Goal: Check status: Check status

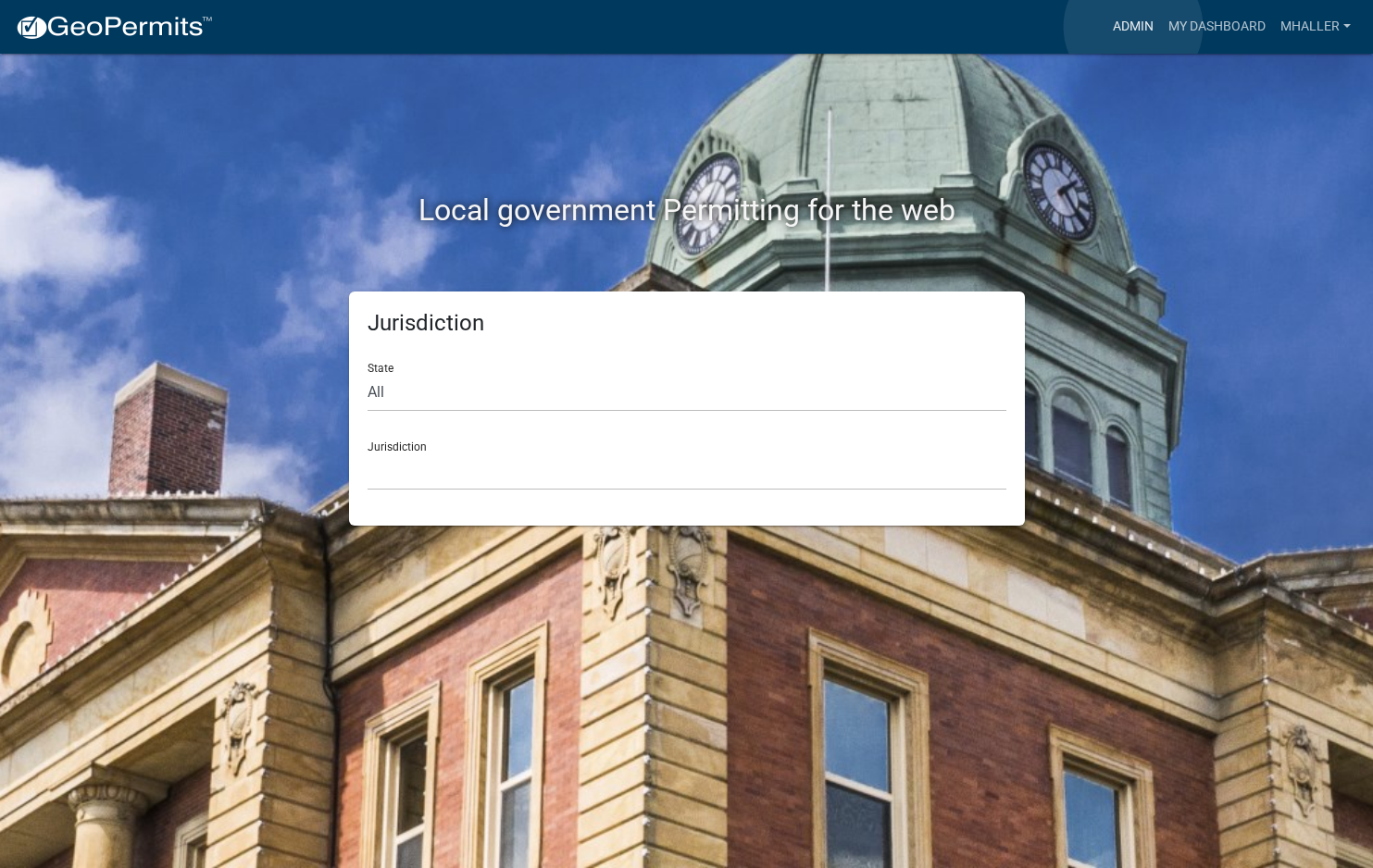
click at [1133, 26] on link "Admin" at bounding box center [1133, 26] width 56 height 35
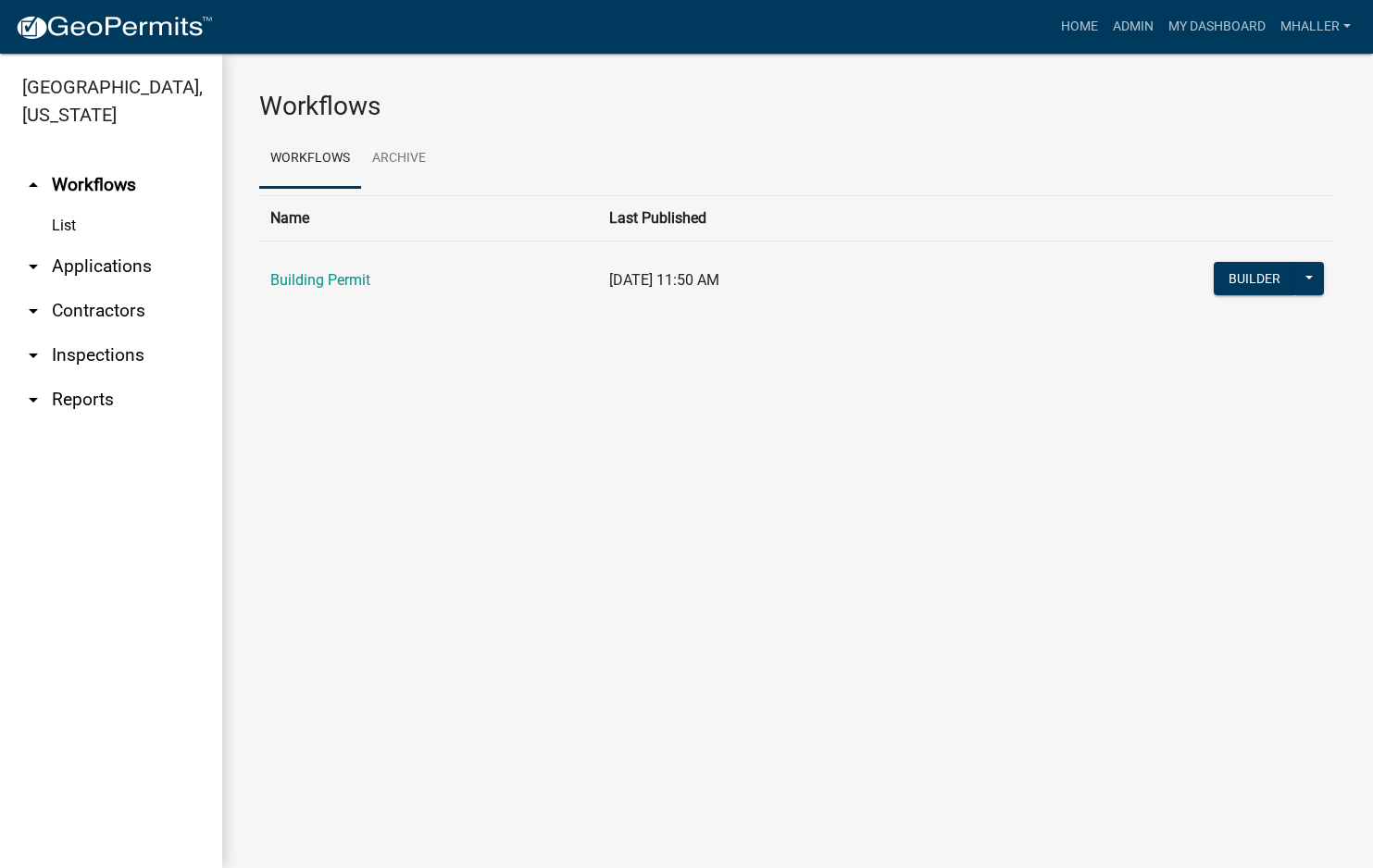
click at [84, 244] on link "arrow_drop_down Applications" at bounding box center [110, 266] width 222 height 44
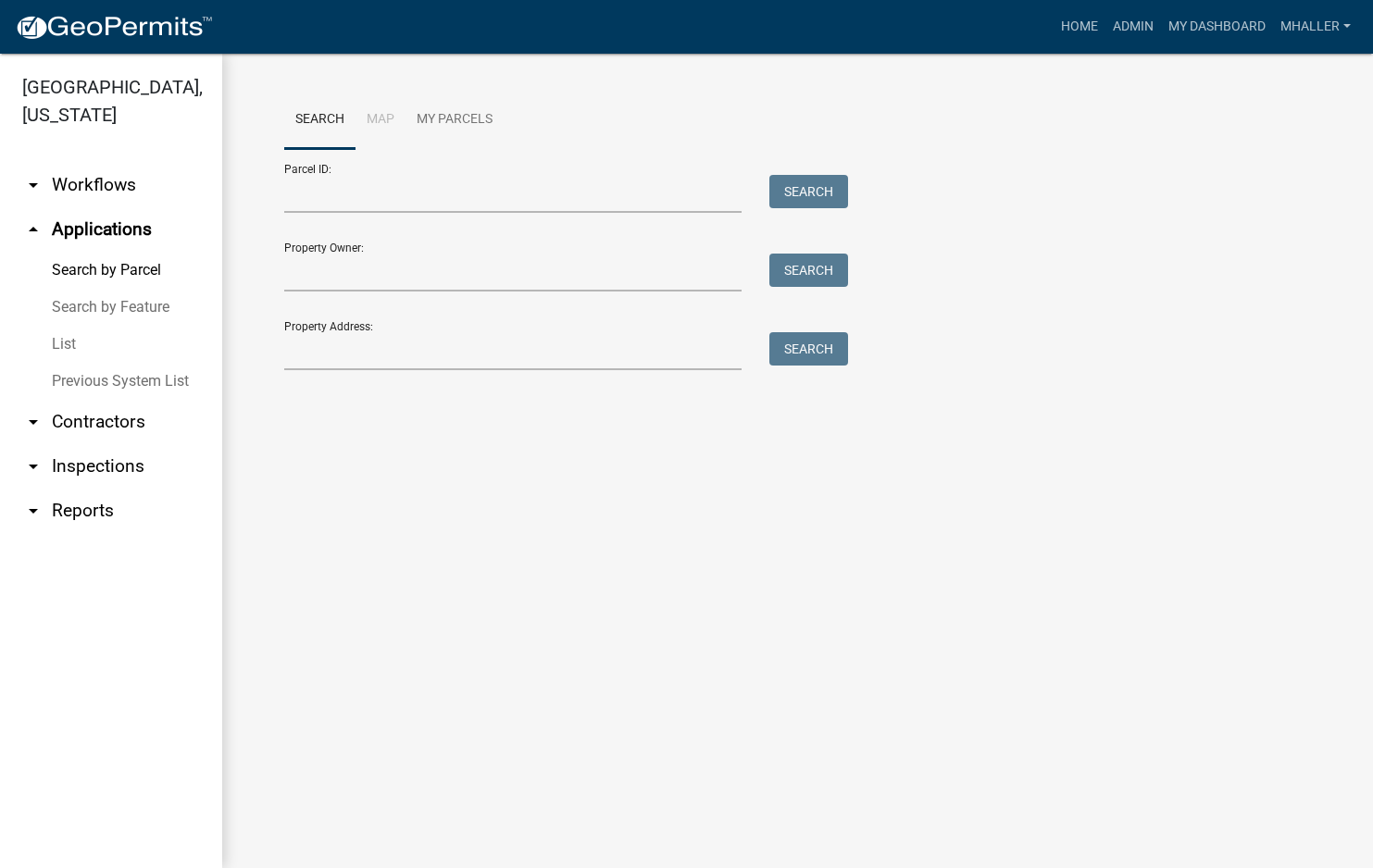
click at [64, 326] on link "List" at bounding box center [110, 345] width 222 height 37
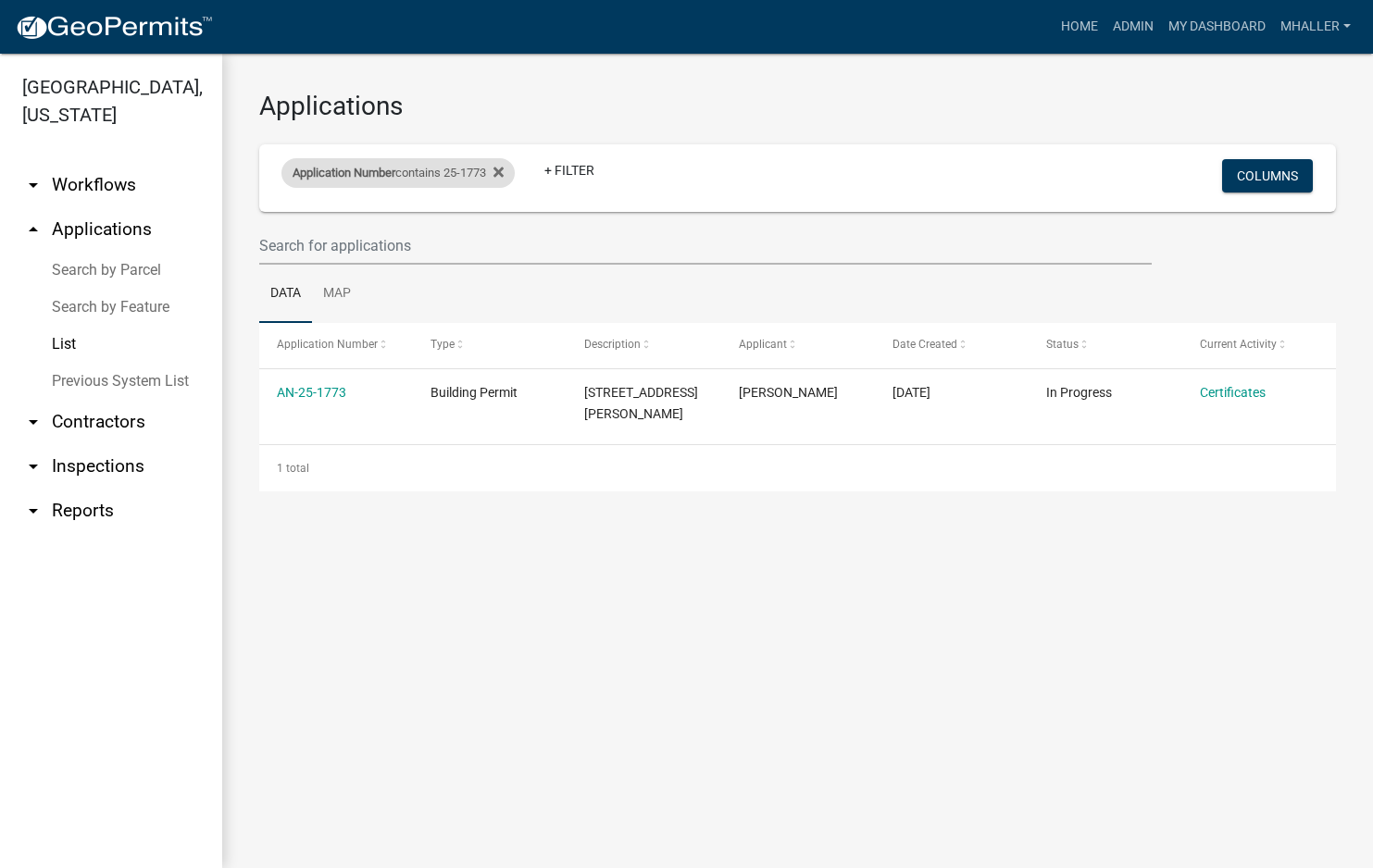
click at [470, 169] on div "Application Number contains 25-1773" at bounding box center [397, 173] width 233 height 29
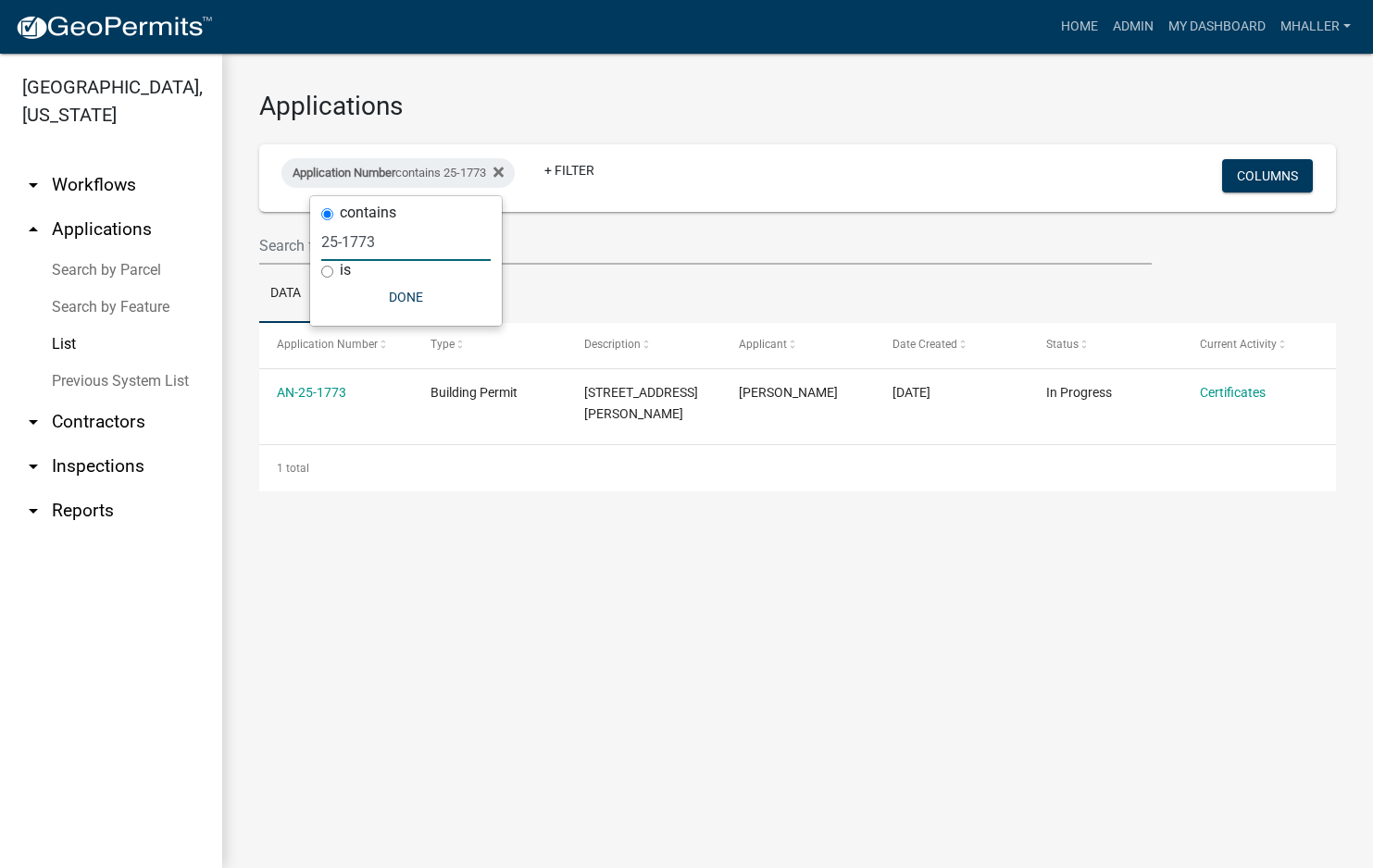
click at [405, 243] on input "25-1773" at bounding box center [405, 241] width 169 height 38
type input "25-1"
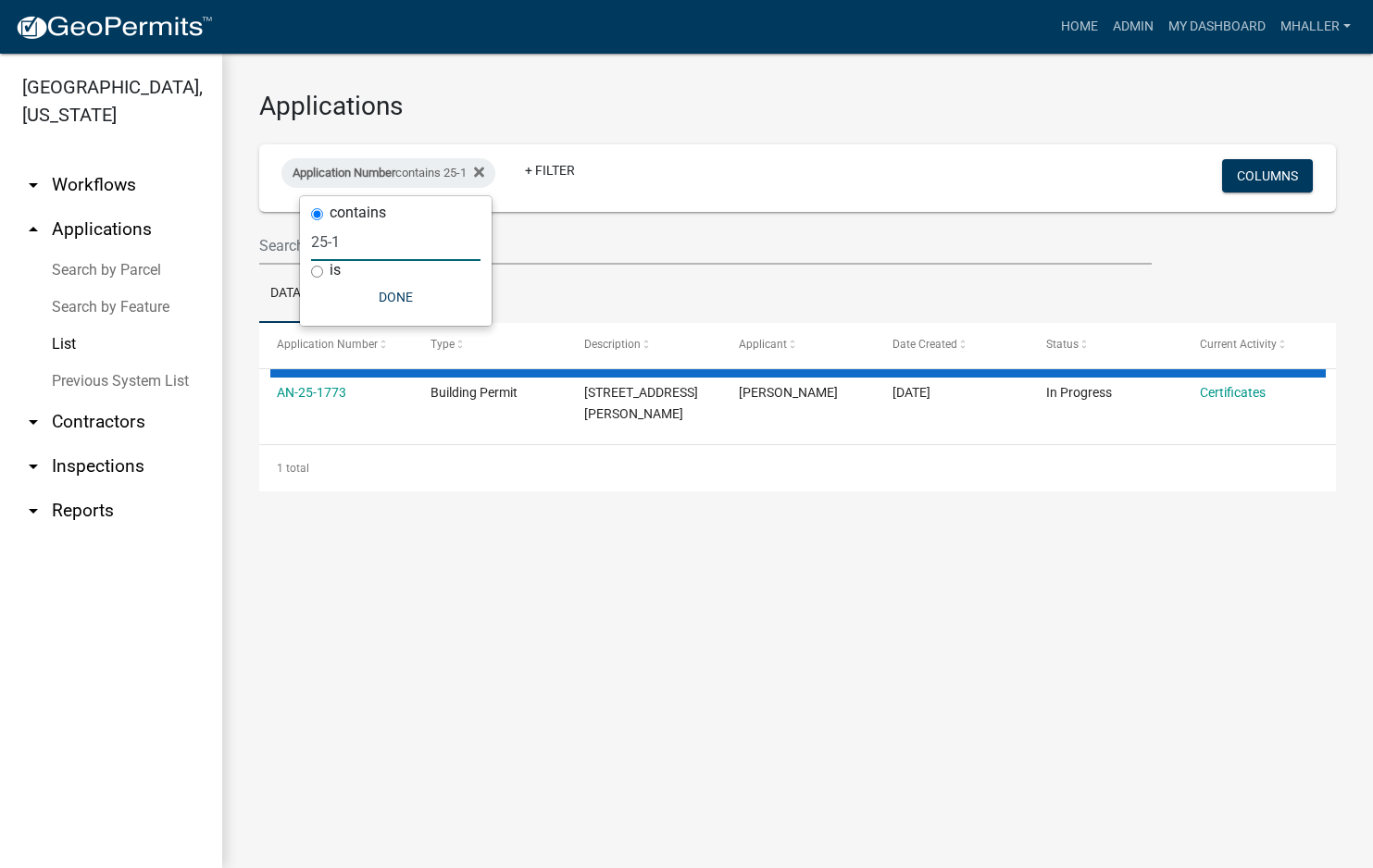
select select "1: 25"
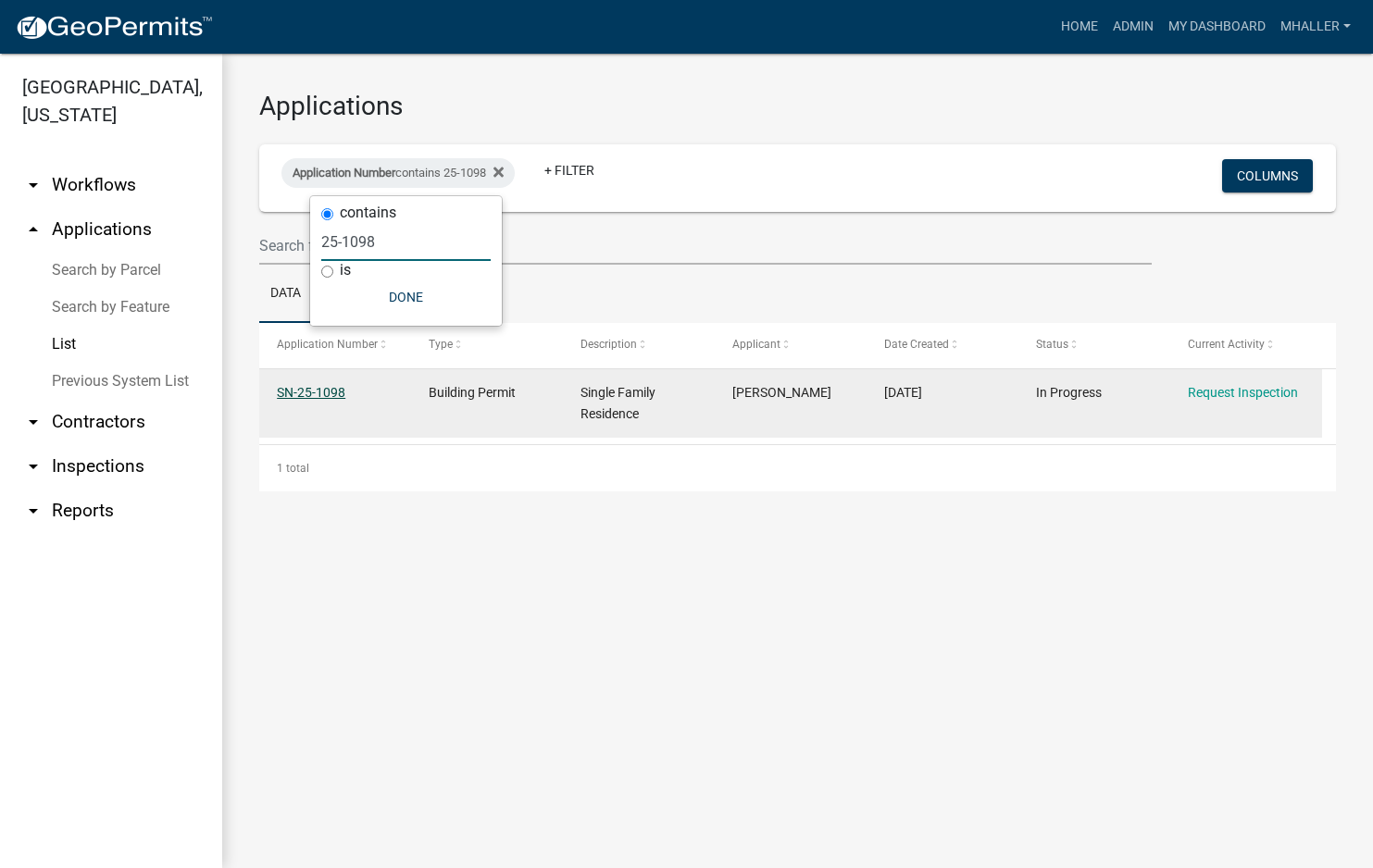
type input "25-1098"
click at [291, 394] on link "SN-25-1098" at bounding box center [311, 392] width 68 height 15
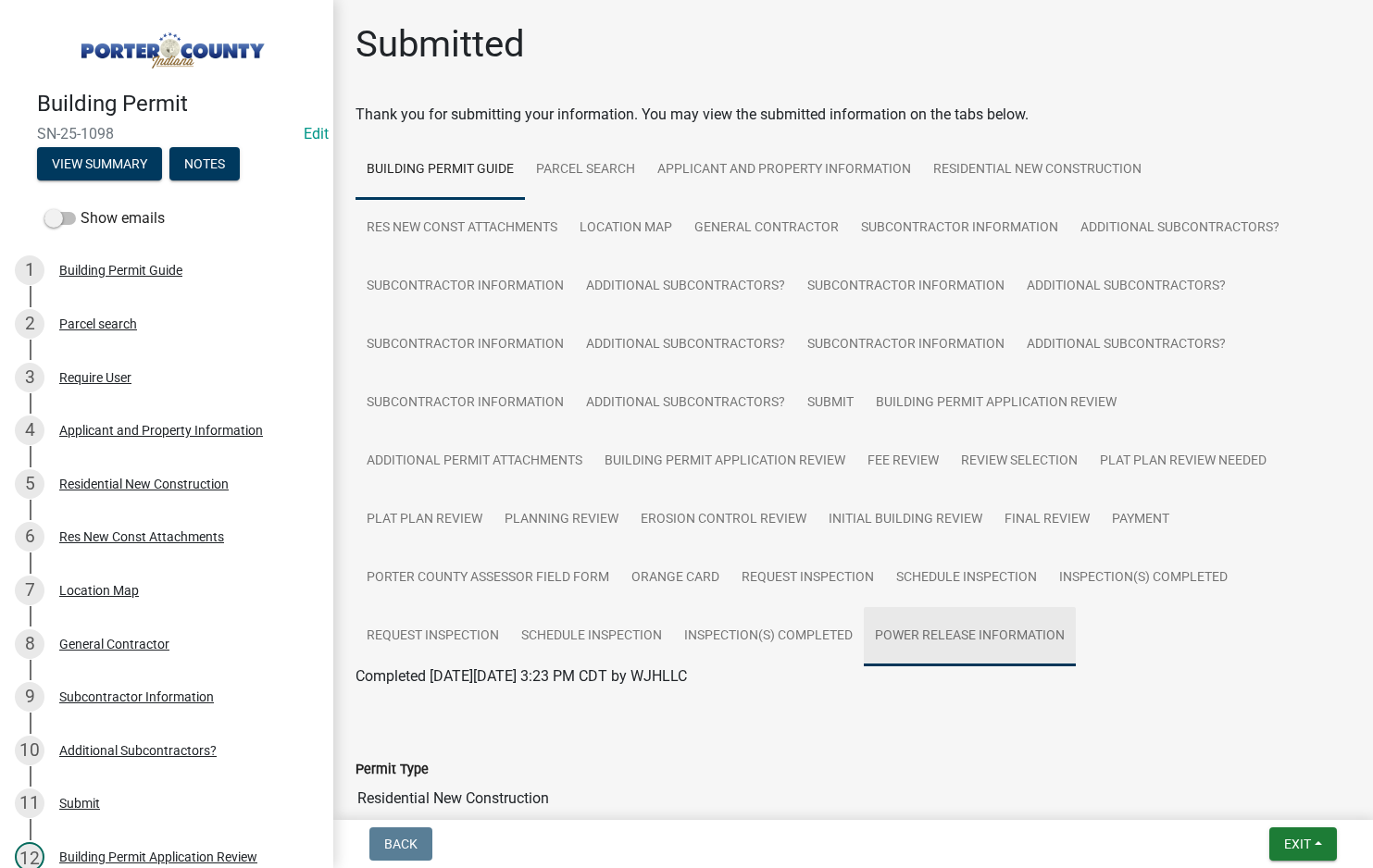
click at [917, 641] on link "Power Release Information" at bounding box center [969, 637] width 212 height 60
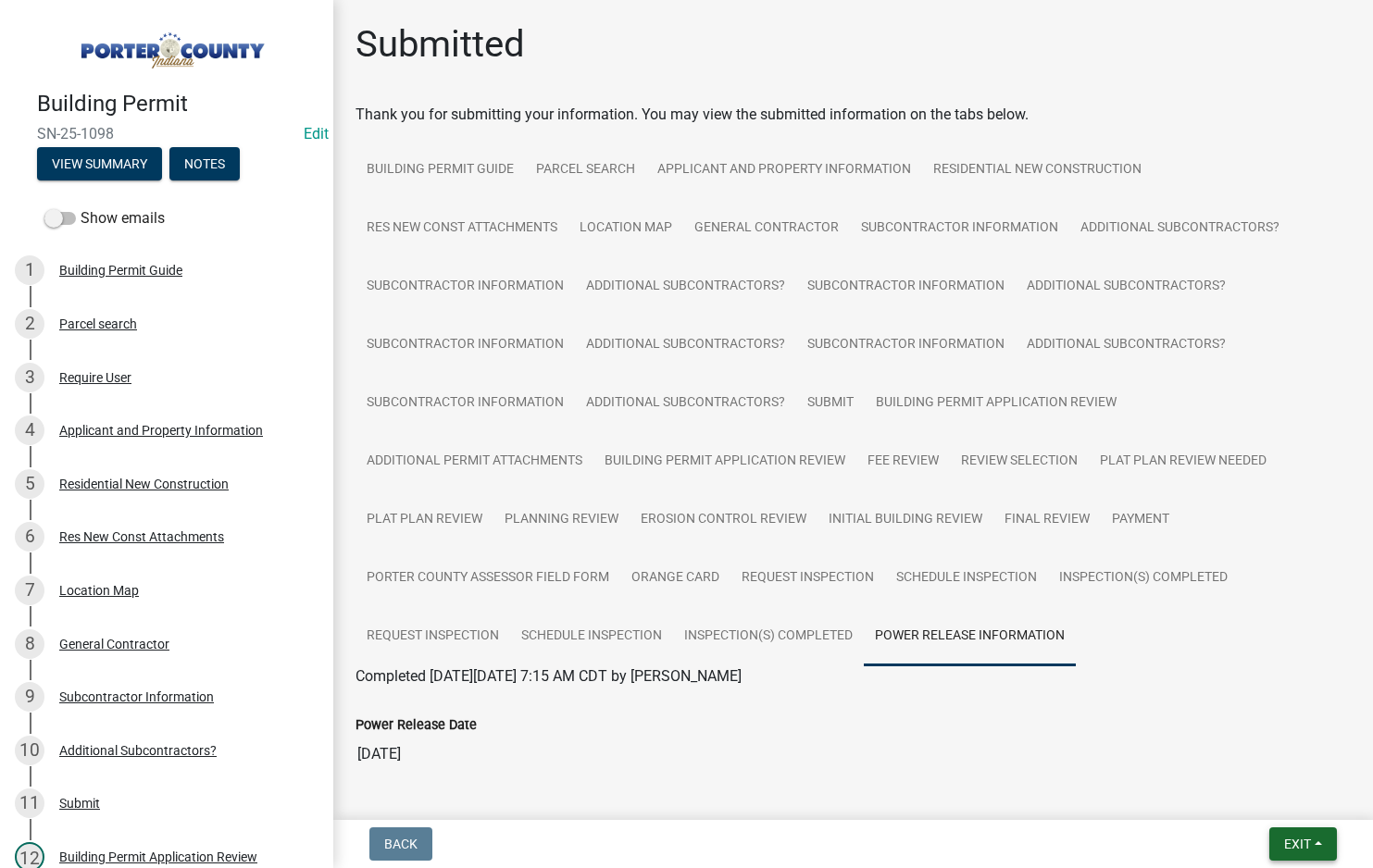
click at [1289, 847] on span "Exit" at bounding box center [1297, 844] width 26 height 15
click at [1230, 797] on button "Save & Exit" at bounding box center [1263, 795] width 148 height 44
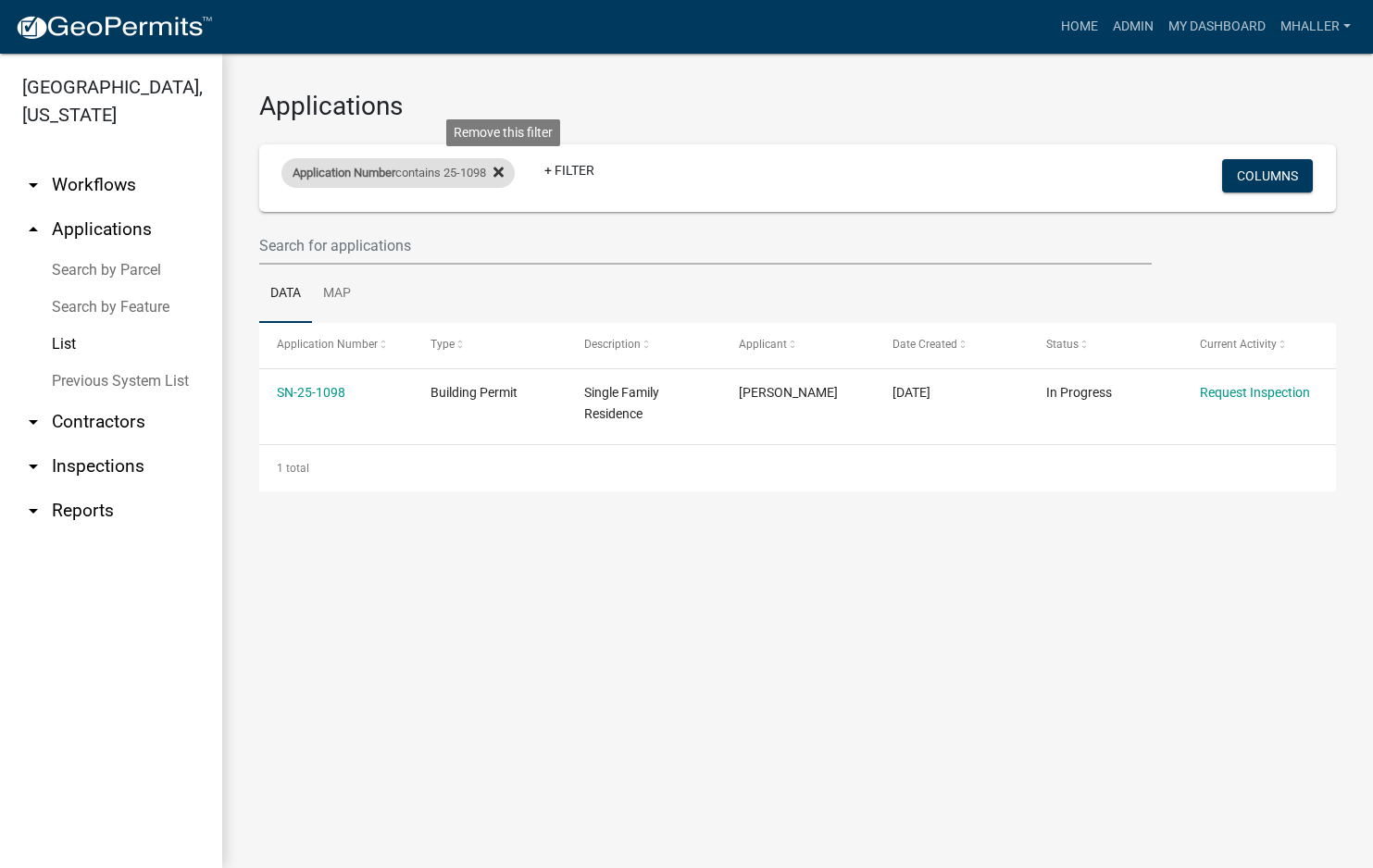
click at [494, 174] on fa-icon at bounding box center [495, 173] width 18 height 29
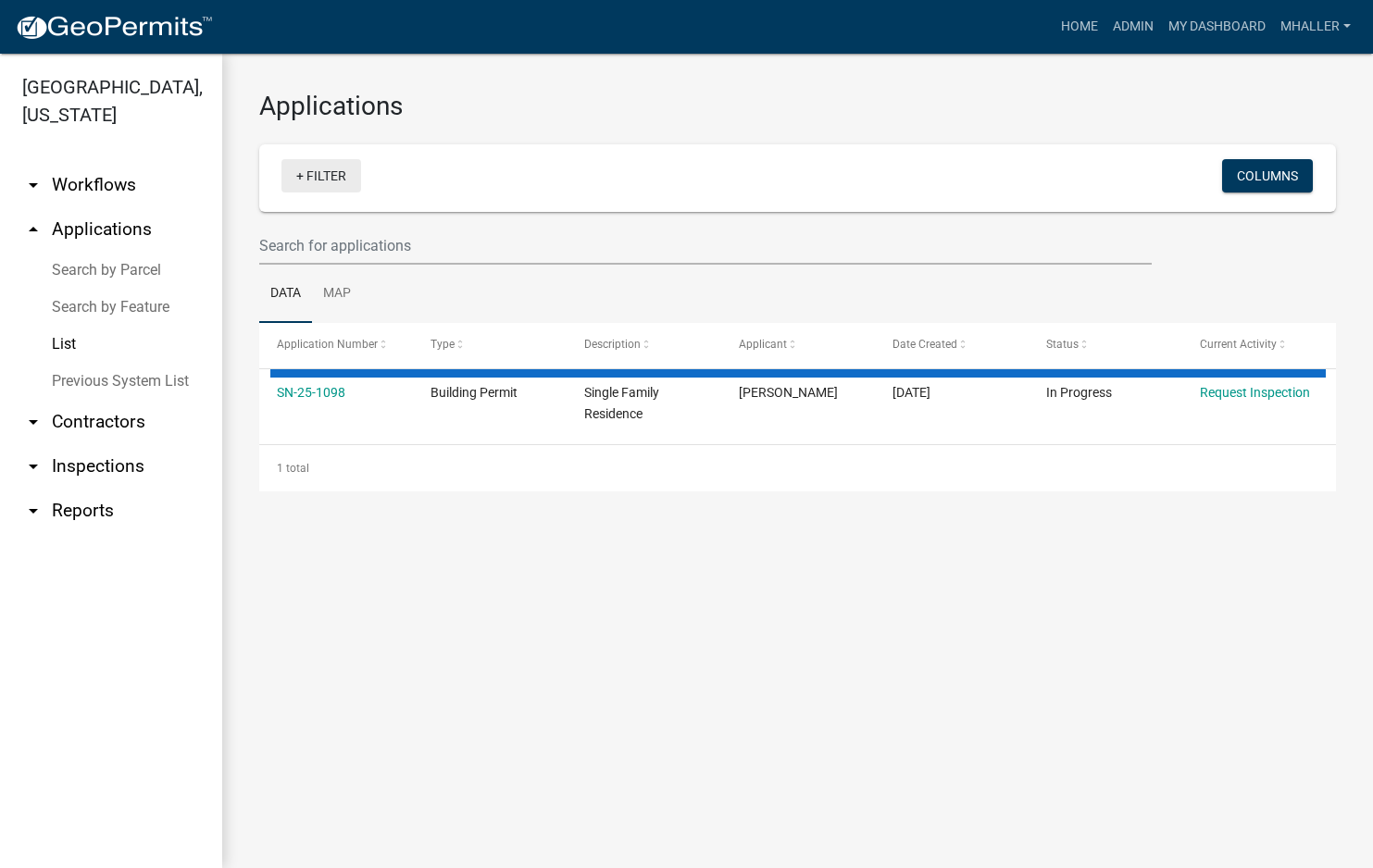
select select "1: 25"
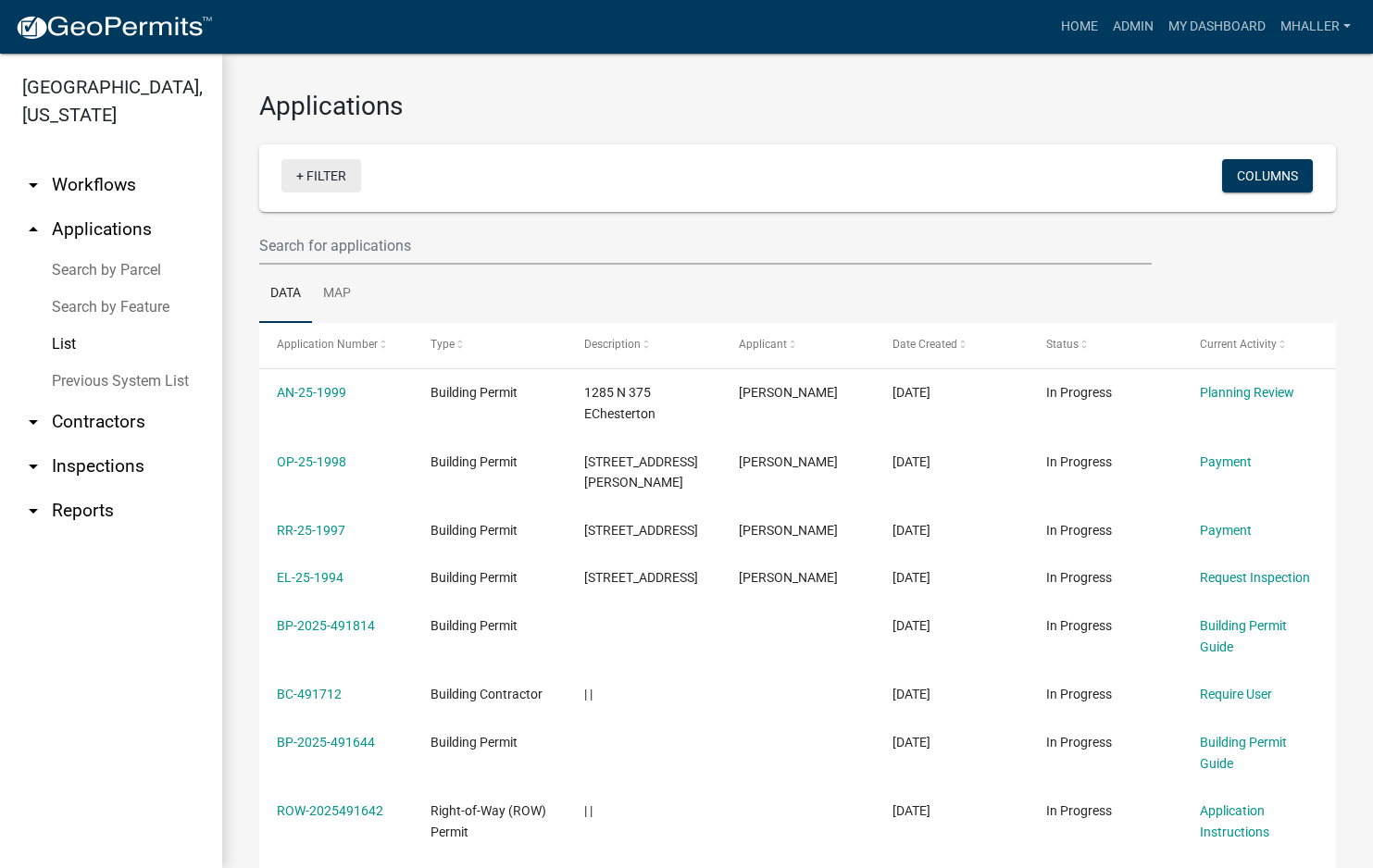
click at [319, 176] on link "+ Filter" at bounding box center [321, 176] width 80 height 33
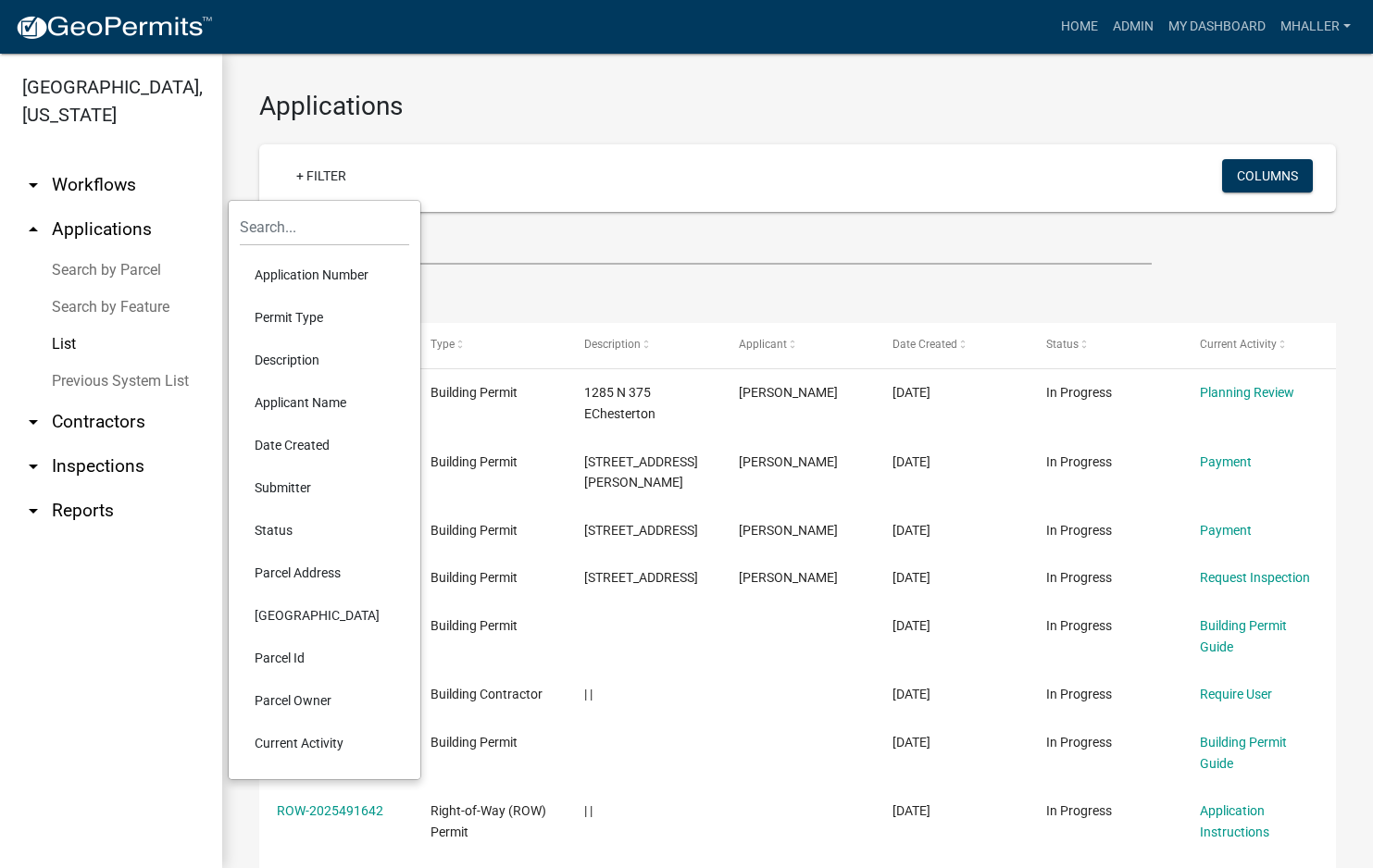
click at [337, 270] on li "Application Number" at bounding box center [323, 275] width 169 height 43
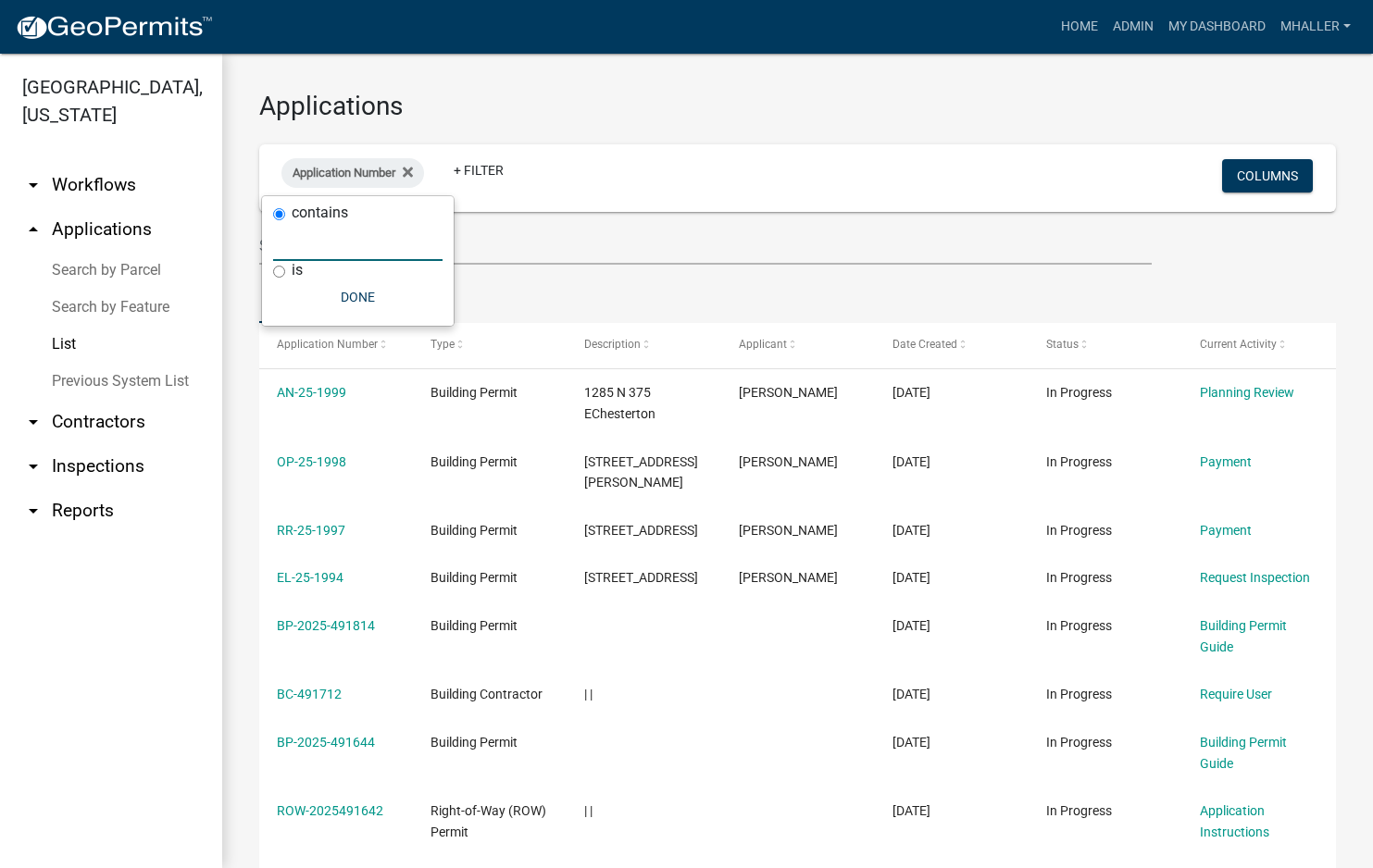
click at [292, 241] on input "text" at bounding box center [357, 241] width 169 height 38
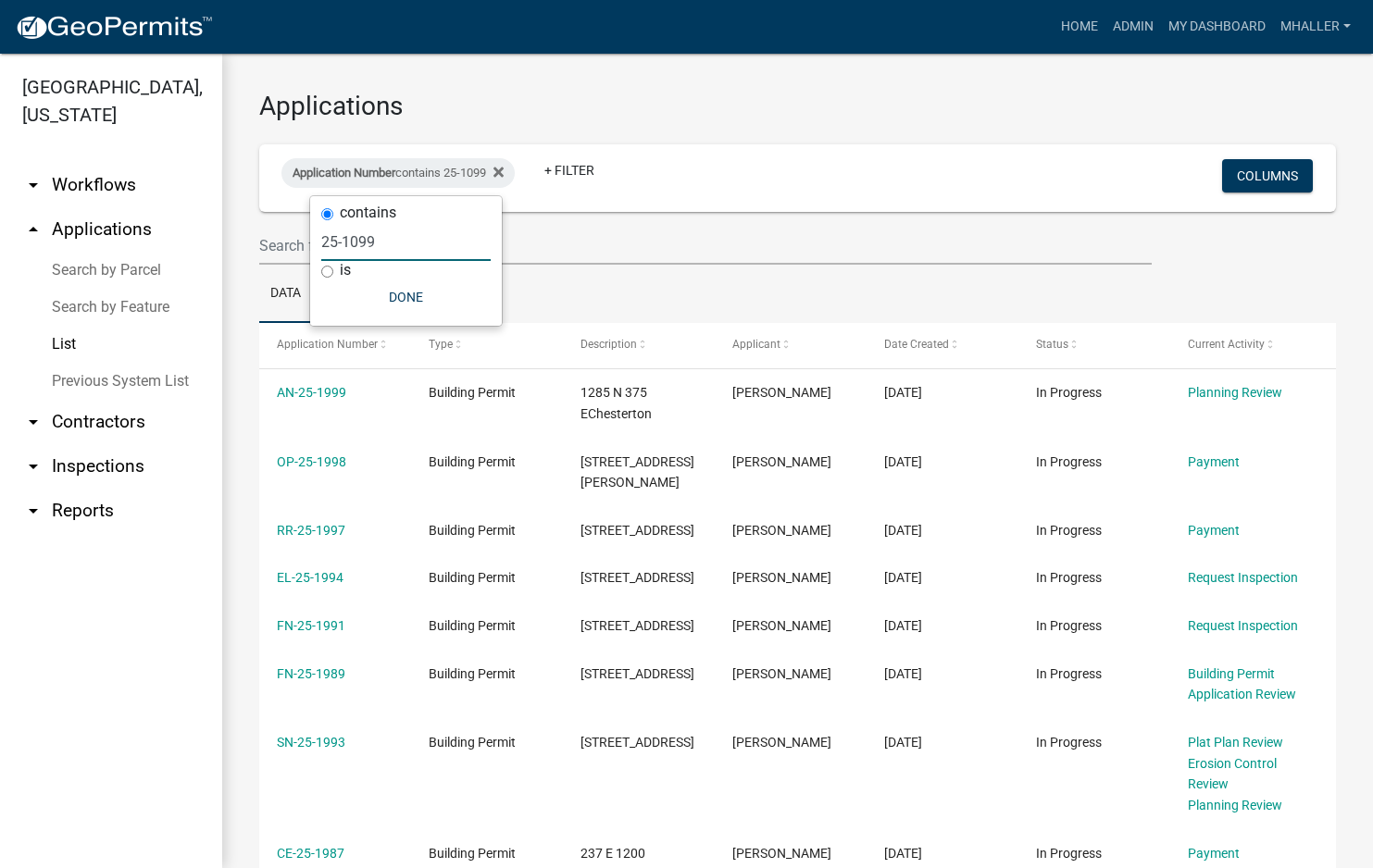
type input "25-1099"
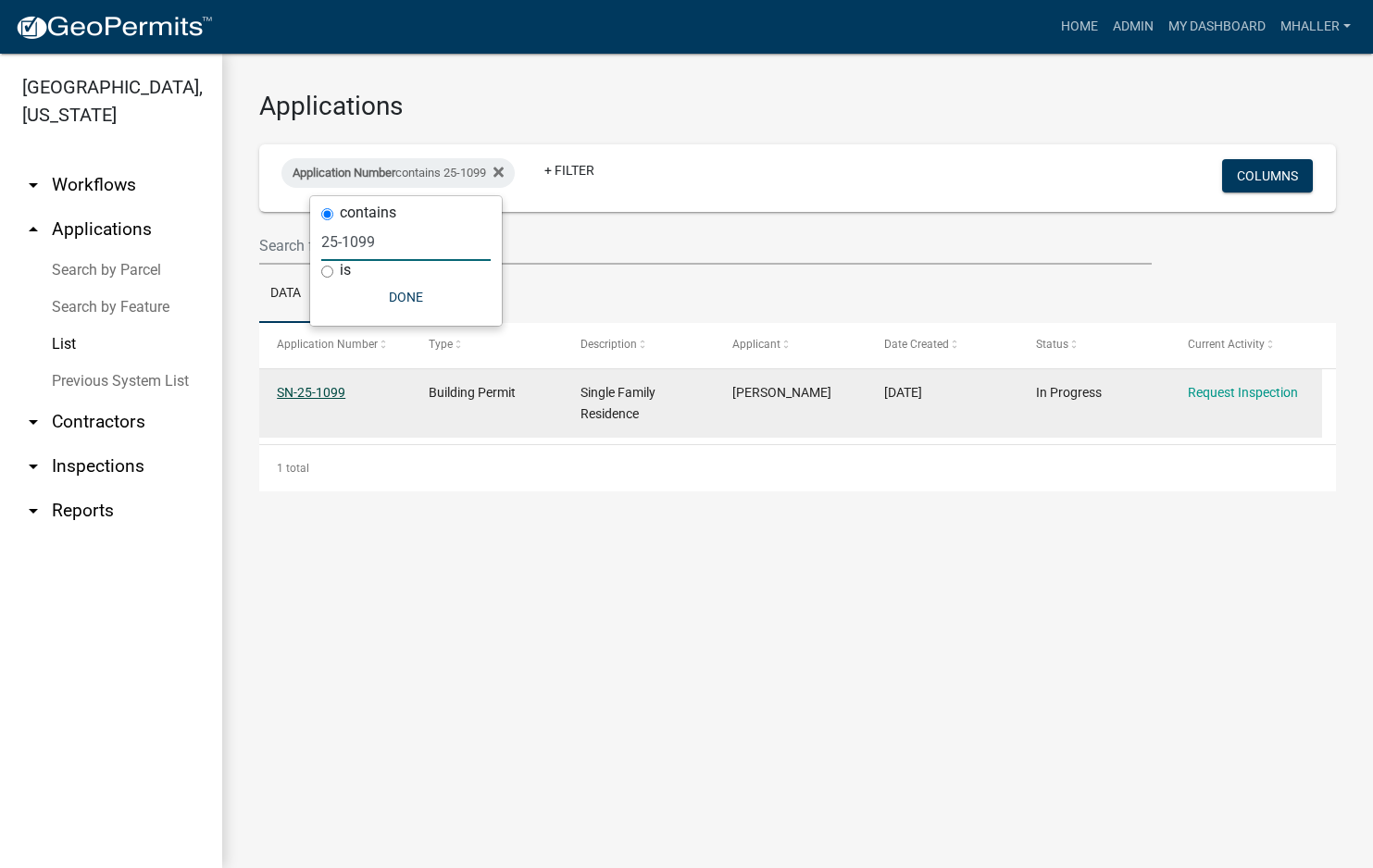
click at [321, 393] on link "SN-25-1099" at bounding box center [311, 392] width 68 height 15
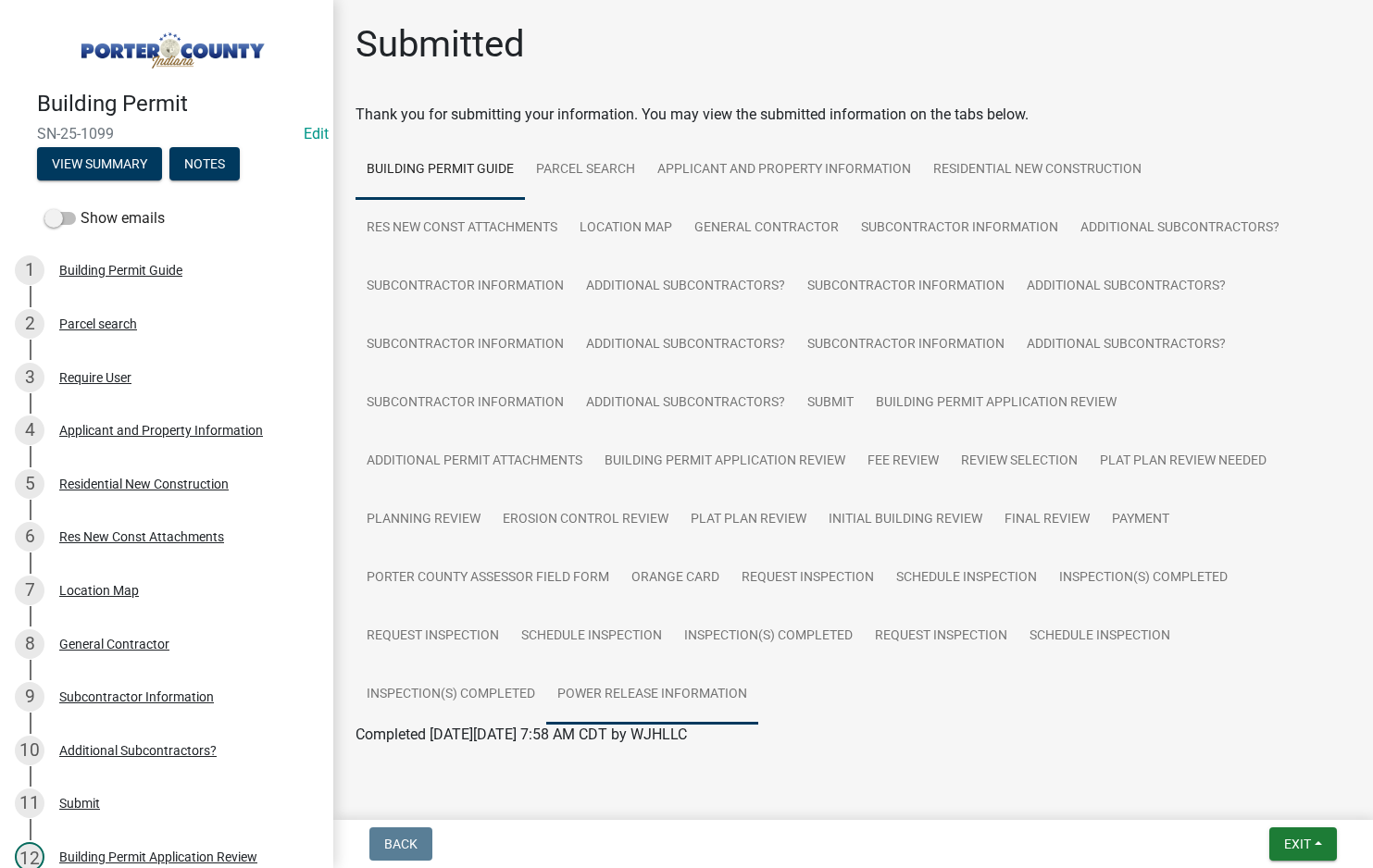
click at [695, 693] on link "Power Release Information" at bounding box center [651, 695] width 212 height 60
